Goal: Check status: Check status

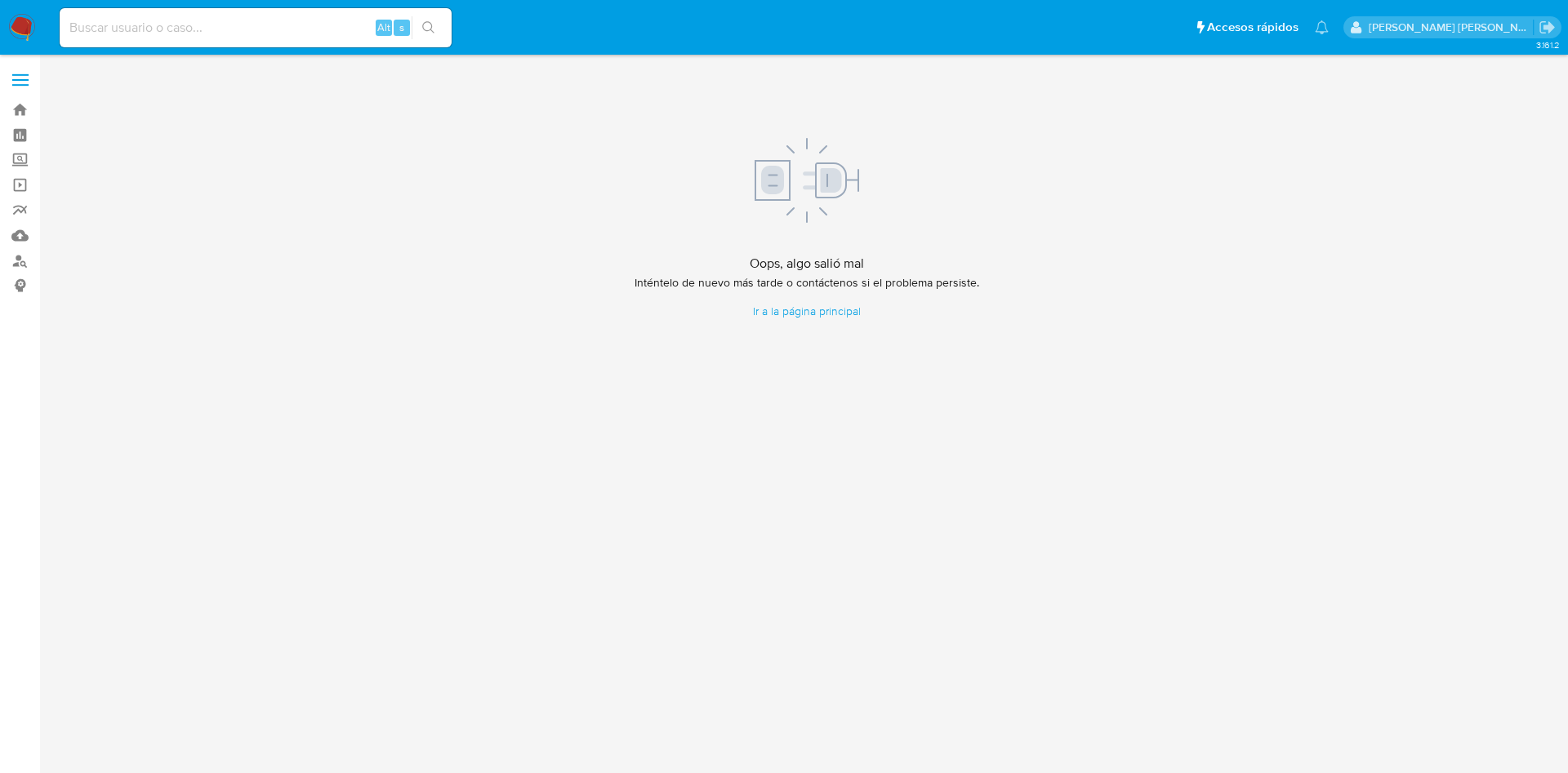
click at [221, 12] on div "Alt s" at bounding box center [255, 28] width 392 height 39
click at [221, 20] on input at bounding box center [255, 27] width 392 height 21
paste input "2362683718"
type input "2362683718"
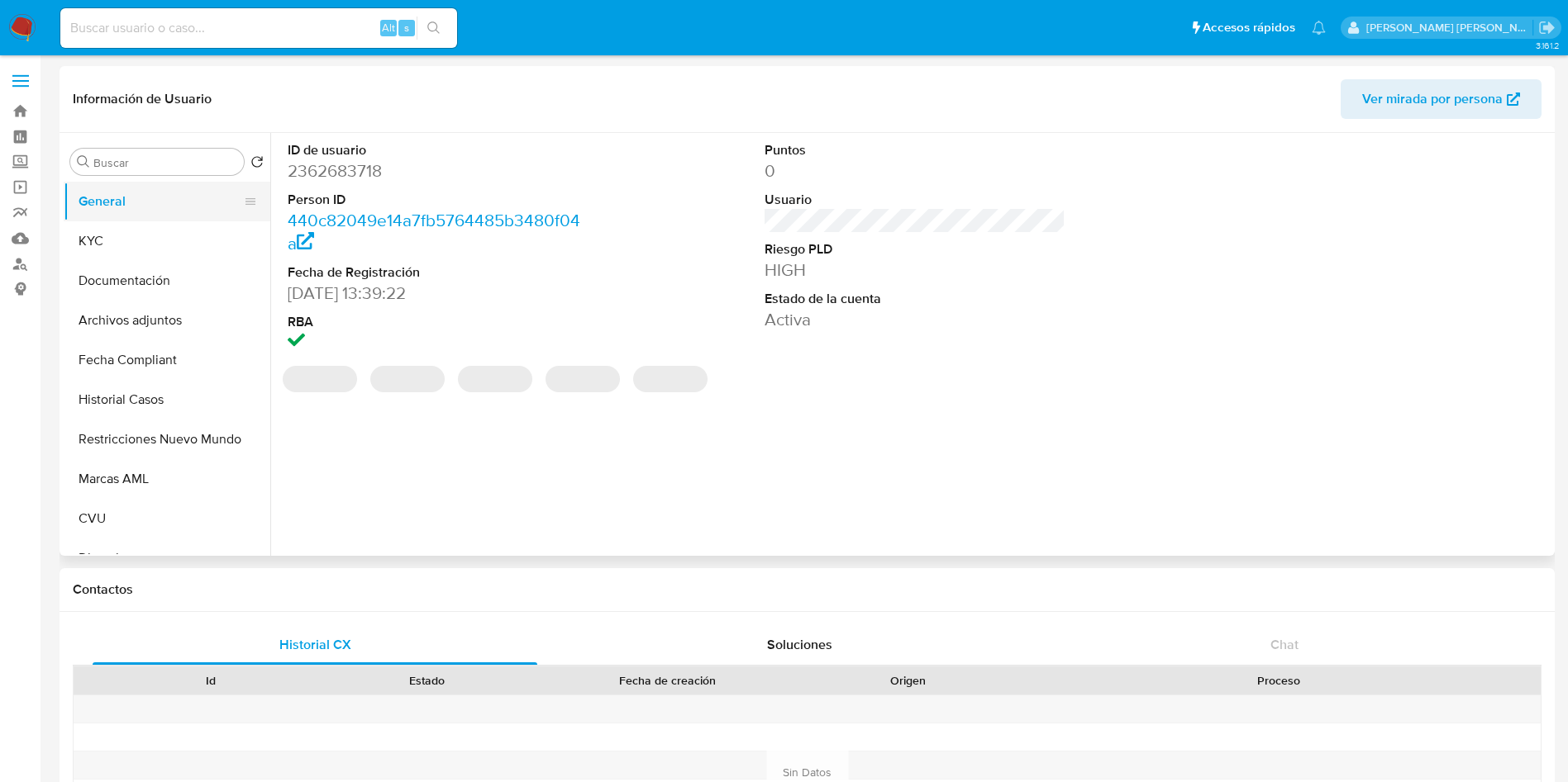
select select "10"
click at [122, 240] on button "KYC" at bounding box center [161, 242] width 194 height 39
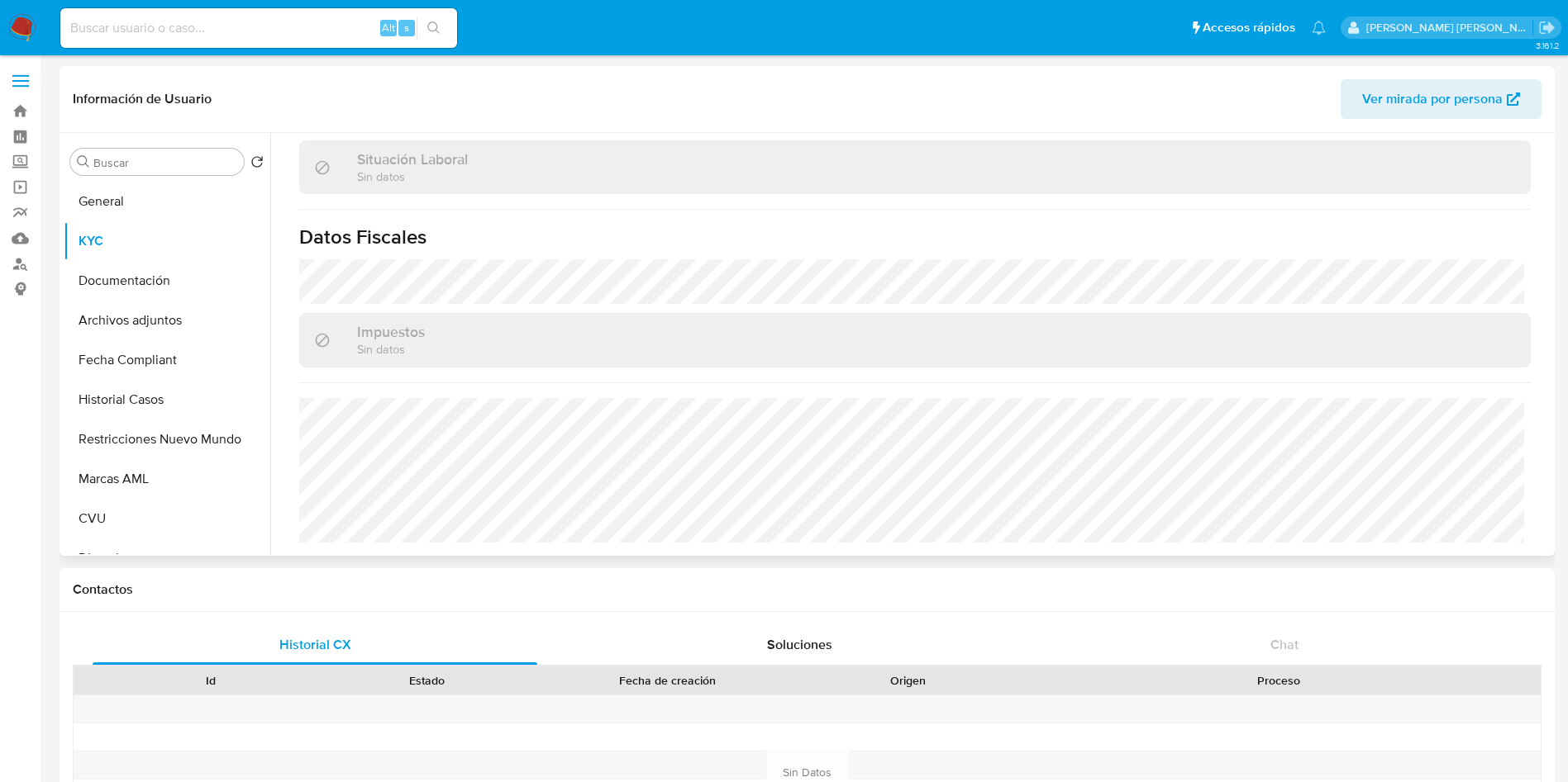
scroll to position [855, 0]
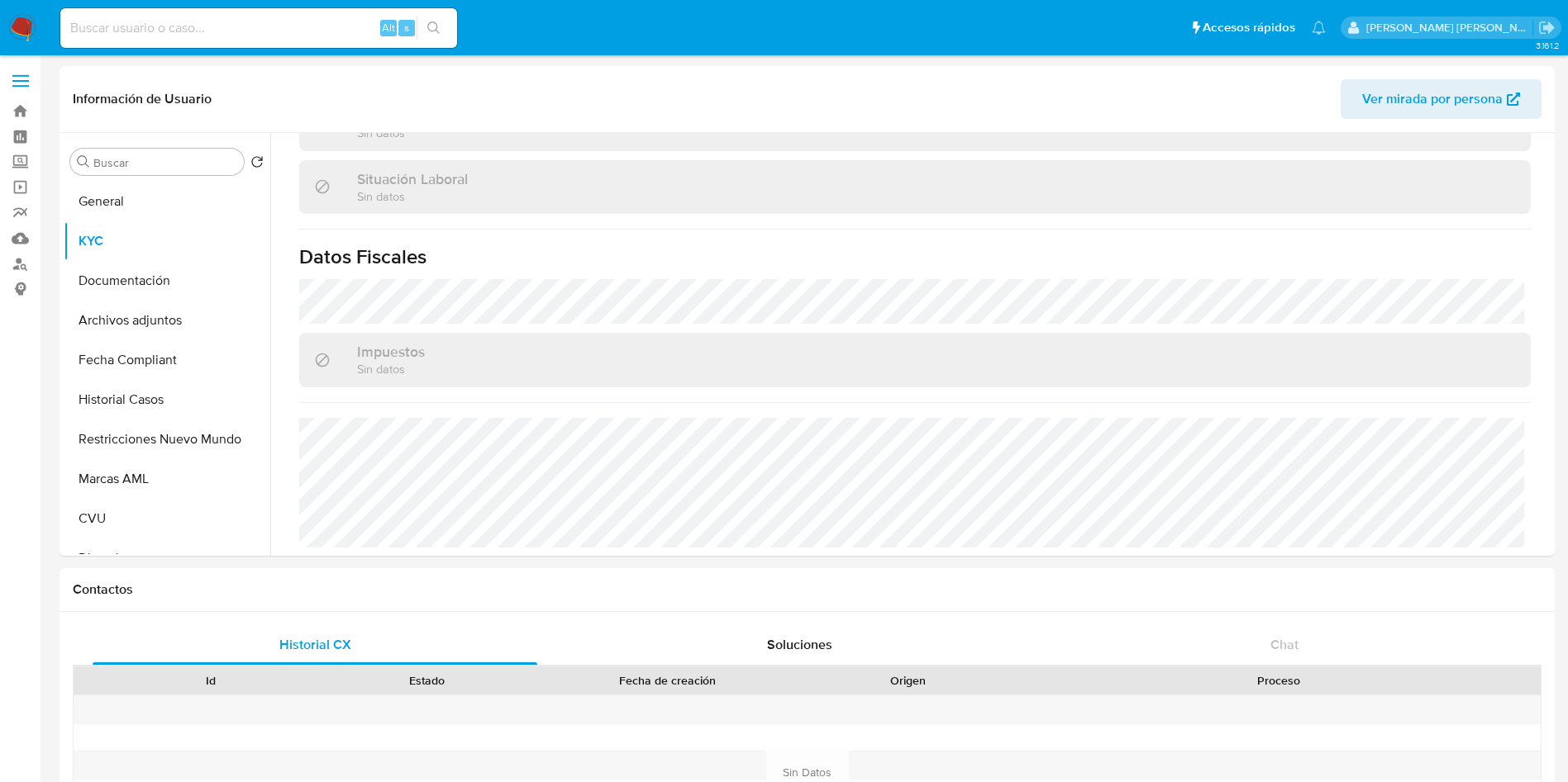
click at [174, 28] on input at bounding box center [259, 27] width 397 height 22
paste input "2334496638"
type input "2334496638"
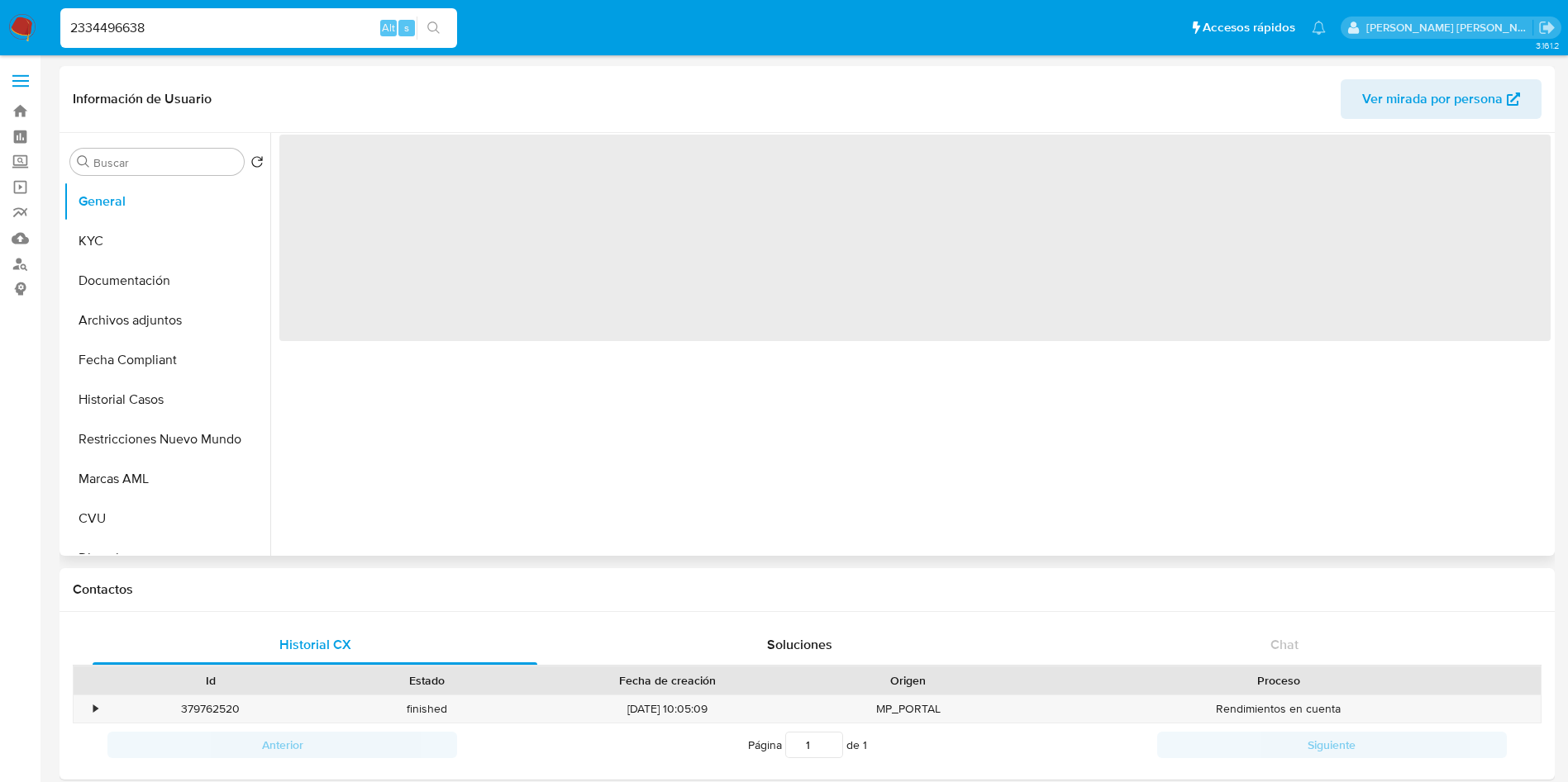
select select "10"
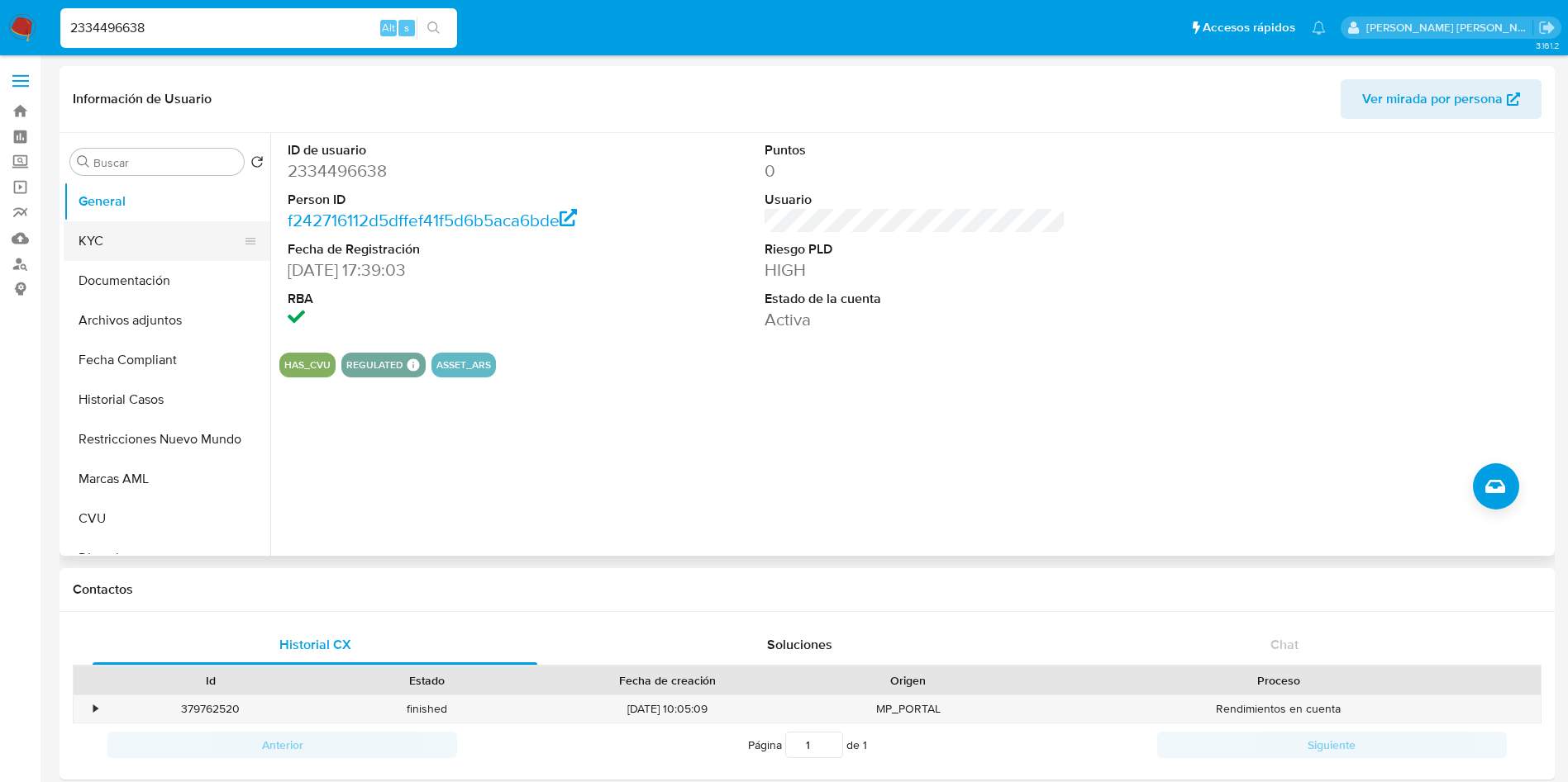
click at [151, 234] on button "KYC" at bounding box center [161, 242] width 194 height 39
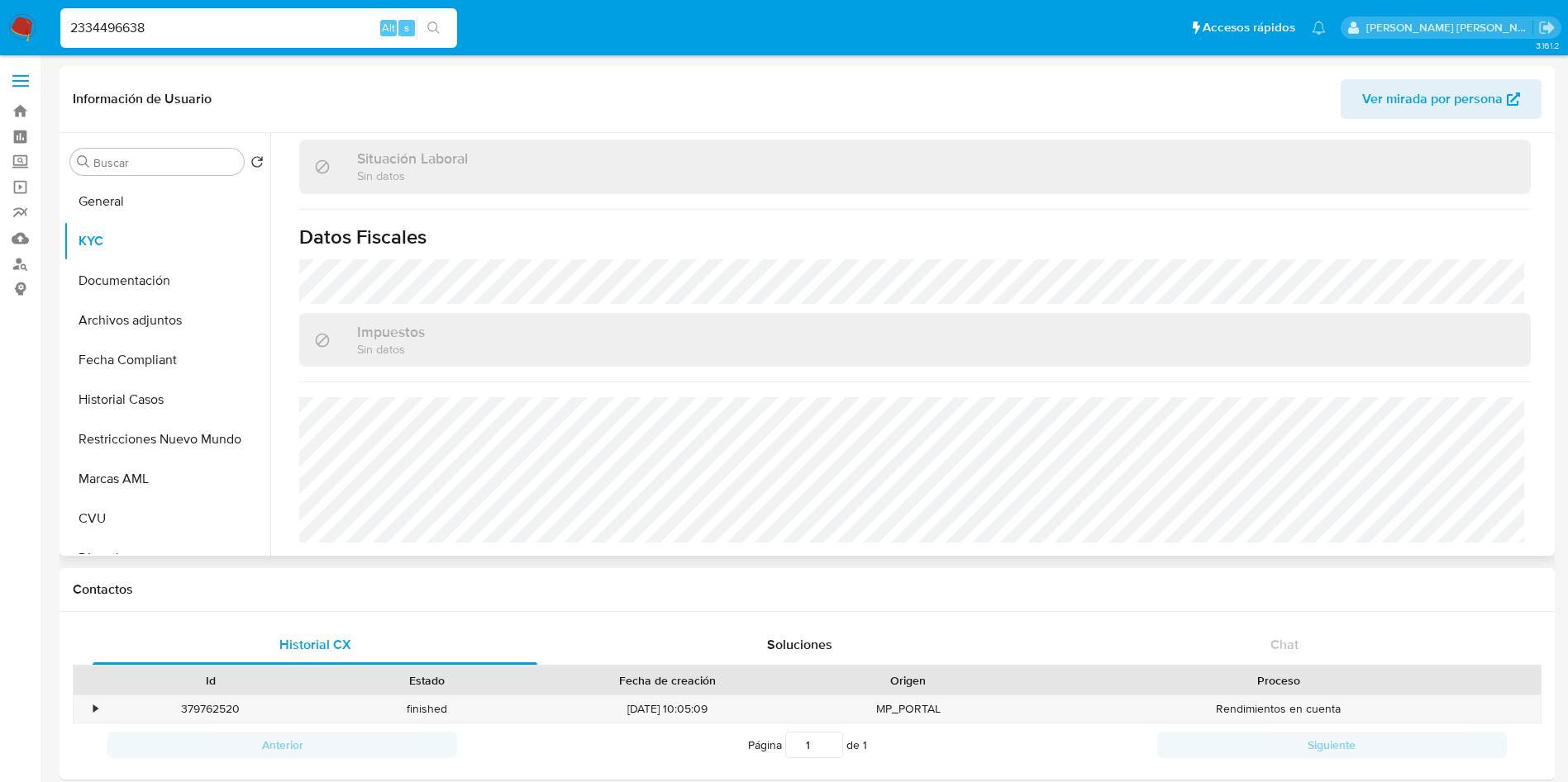
scroll to position [839, 0]
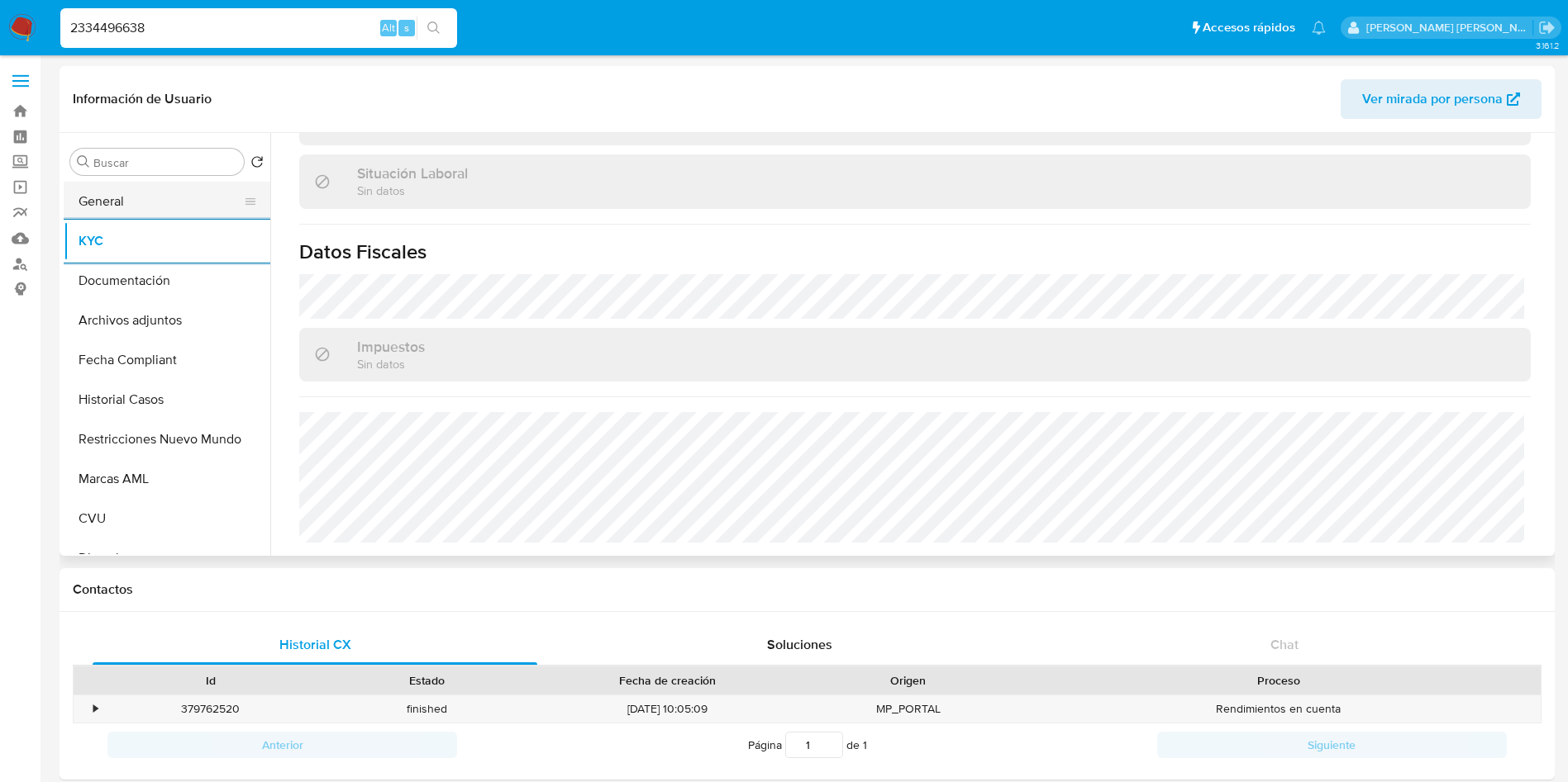
click at [179, 215] on button "General" at bounding box center [161, 201] width 194 height 39
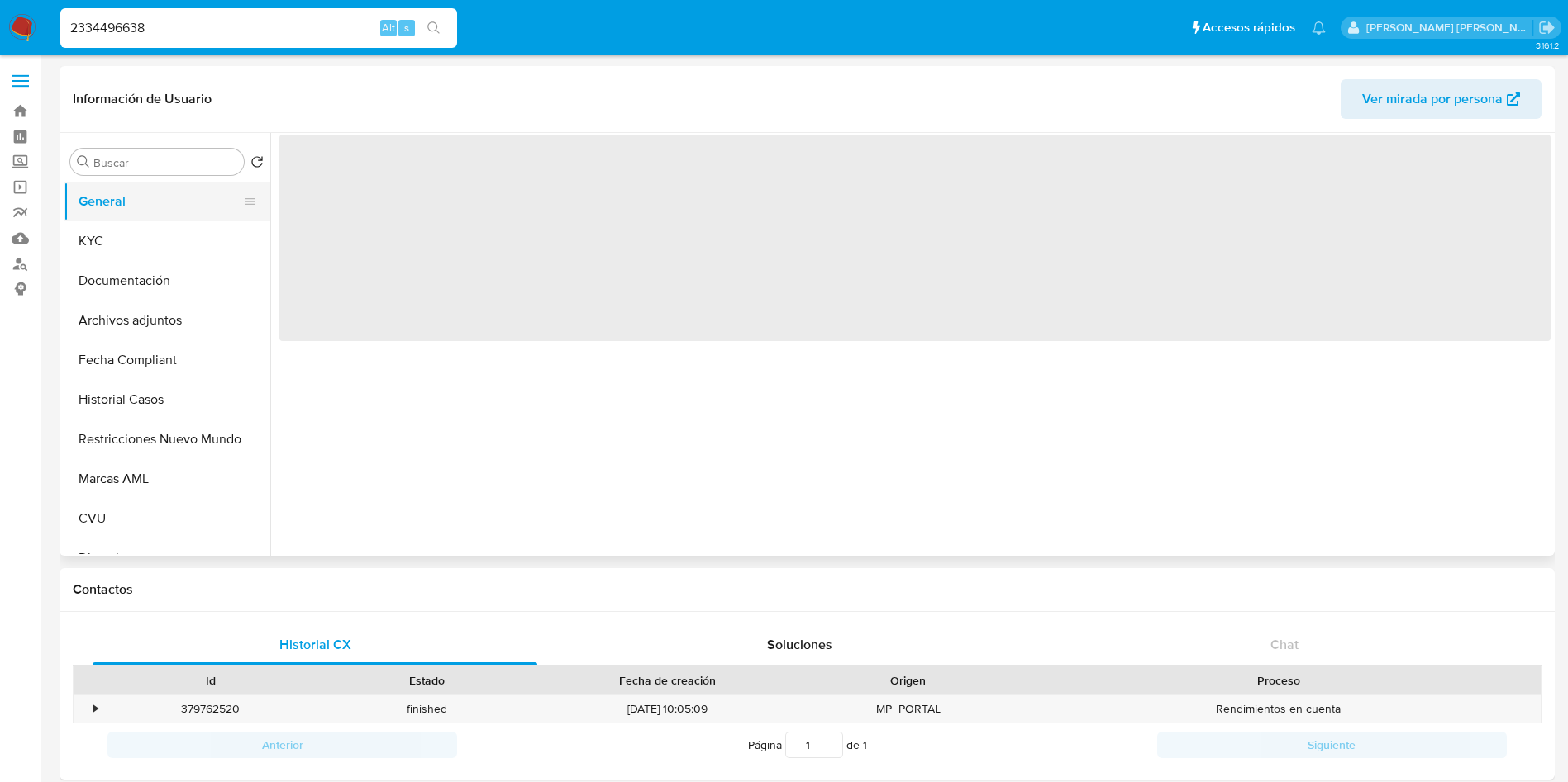
scroll to position [0, 0]
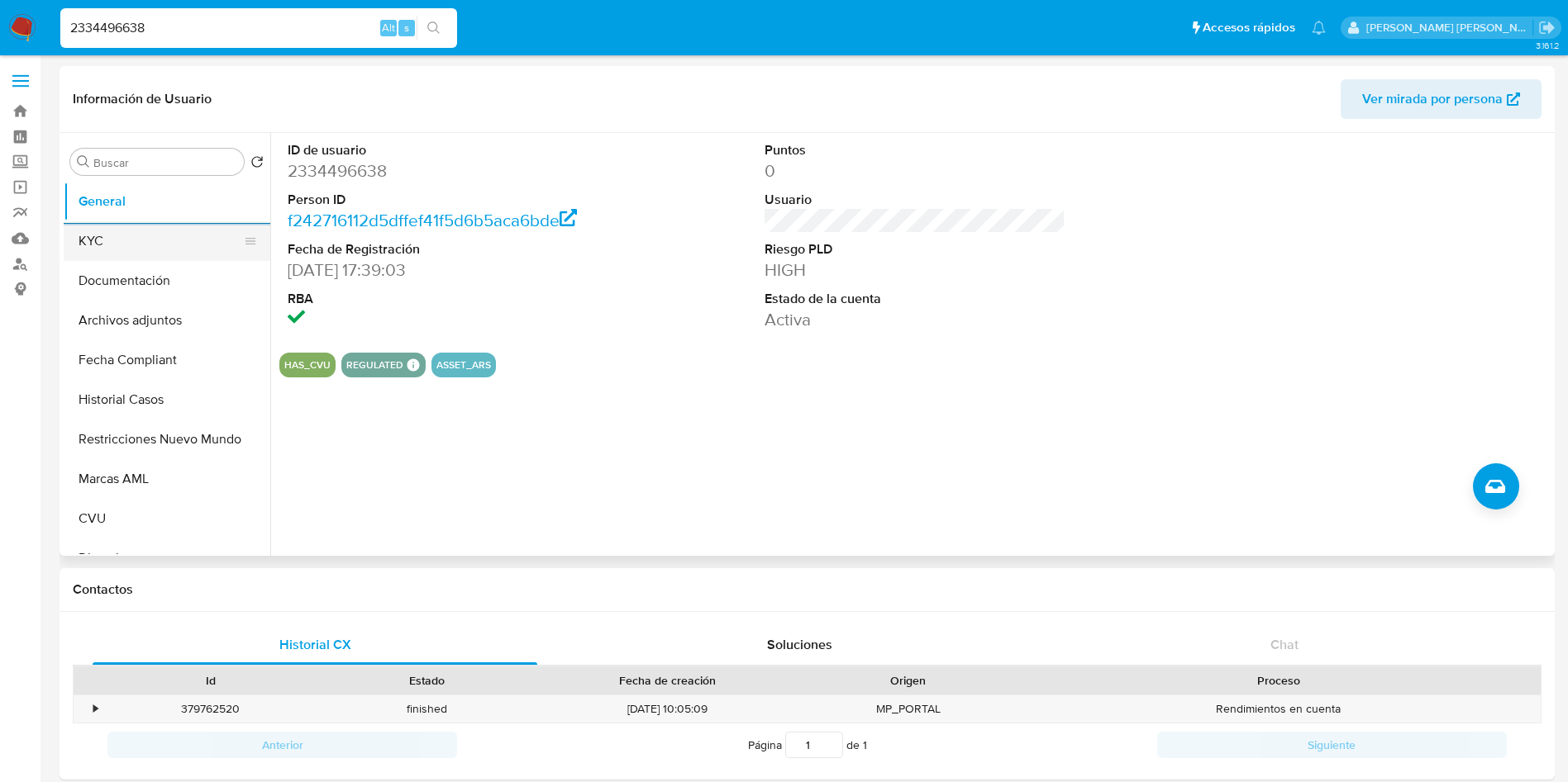
click at [115, 238] on button "KYC" at bounding box center [161, 242] width 194 height 39
